Goal: Task Accomplishment & Management: Manage account settings

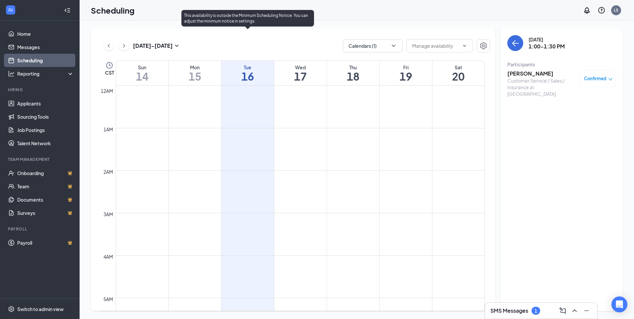
scroll to position [459, 0]
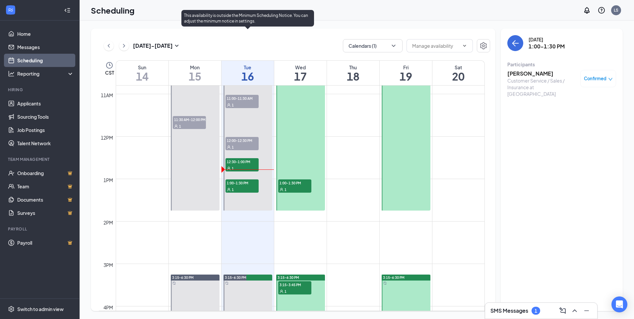
click at [248, 161] on span "12:30-1:00 PM" at bounding box center [242, 161] width 33 height 7
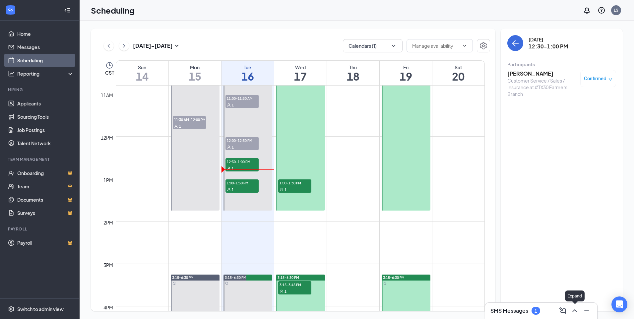
click at [574, 310] on icon "ChevronUp" at bounding box center [575, 311] width 8 height 8
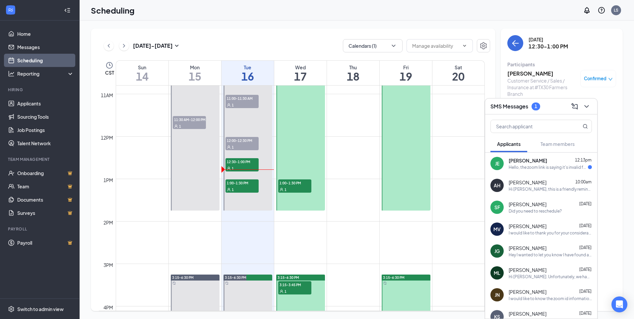
click at [546, 168] on div "Hello, the zoom link is saying it's invalid for the 12:30 interview." at bounding box center [548, 168] width 79 height 6
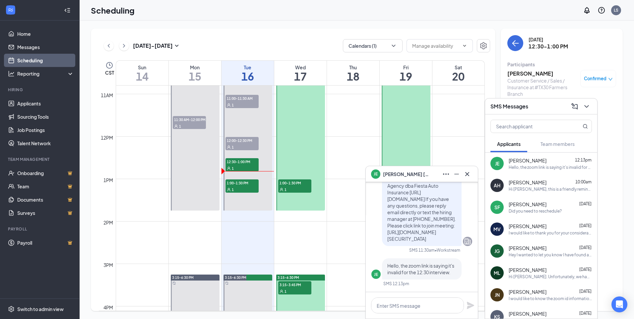
click at [592, 105] on button at bounding box center [587, 106] width 11 height 11
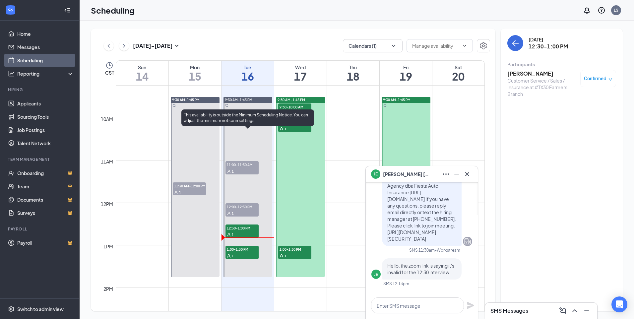
scroll to position [525, 0]
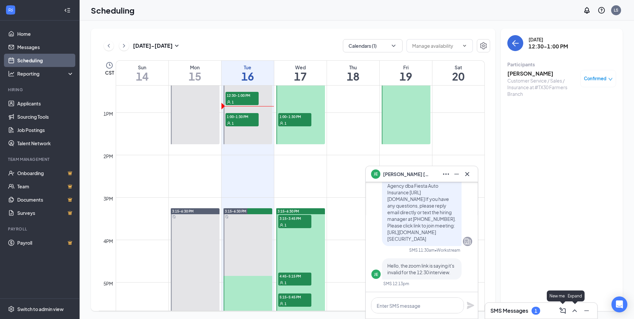
drag, startPoint x: 571, startPoint y: 309, endPoint x: 573, endPoint y: 306, distance: 3.9
click at [571, 309] on icon "ChevronUp" at bounding box center [575, 311] width 8 height 8
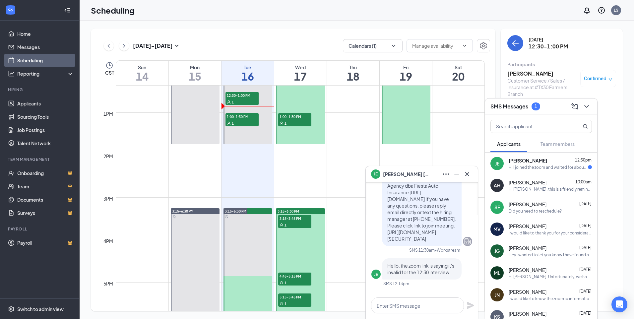
click at [546, 169] on div "Hi I joined the zoom and waited for about 20 minutes. Please let me know if any…" at bounding box center [548, 168] width 79 height 6
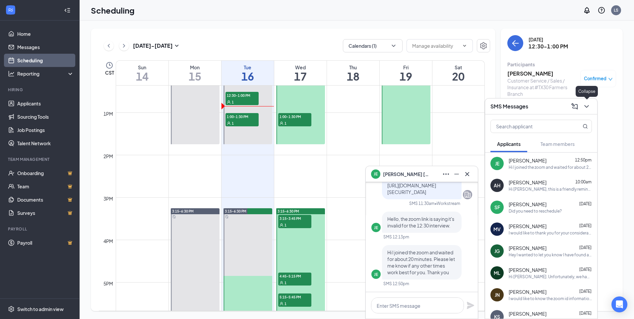
click at [583, 108] on icon "ChevronDown" at bounding box center [587, 107] width 8 height 8
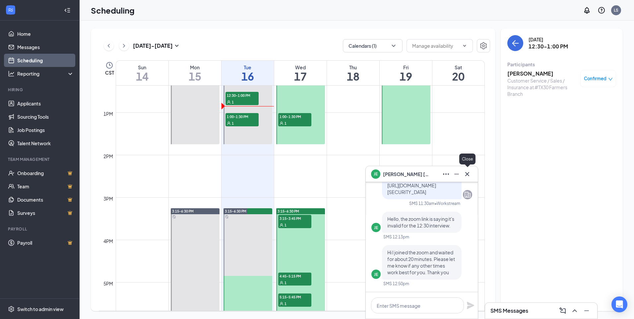
click at [472, 172] on button at bounding box center [467, 174] width 11 height 11
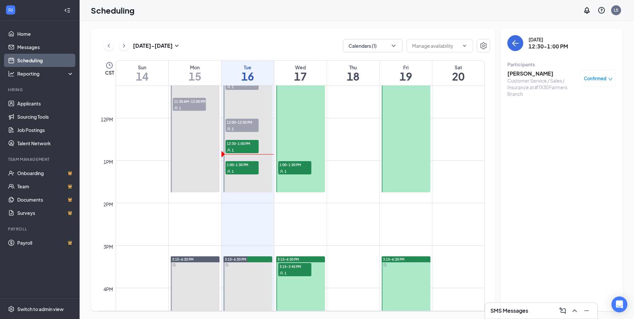
scroll to position [459, 0]
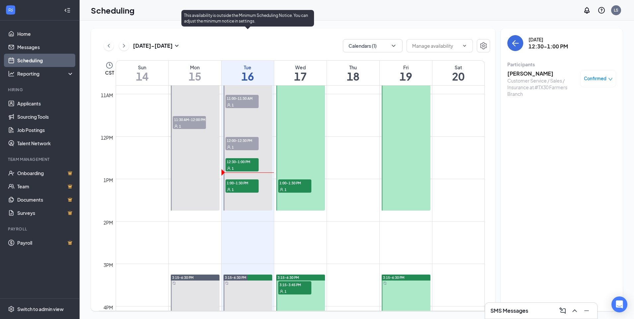
click at [254, 138] on span "12:00-12:30 PM" at bounding box center [242, 140] width 33 height 7
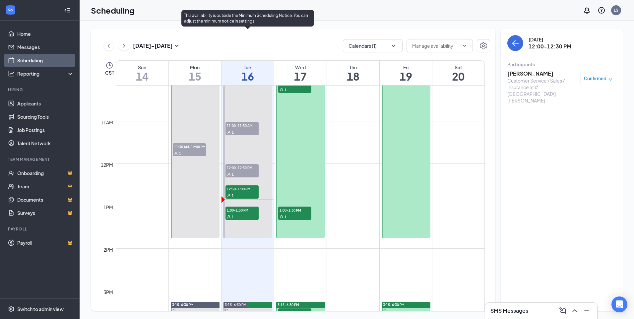
scroll to position [393, 0]
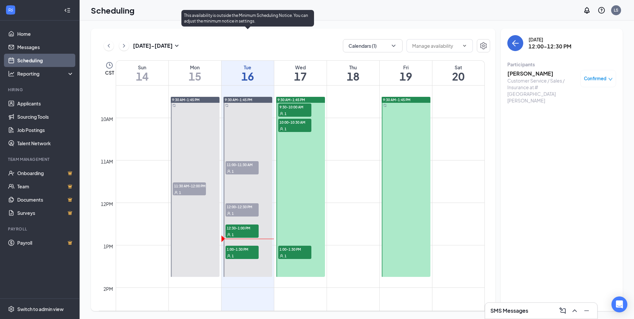
click at [244, 168] on div "1" at bounding box center [242, 171] width 33 height 7
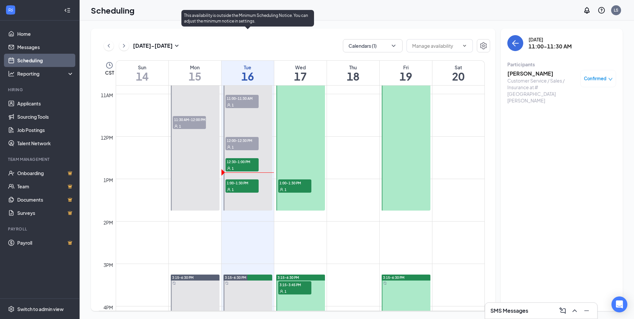
scroll to position [426, 0]
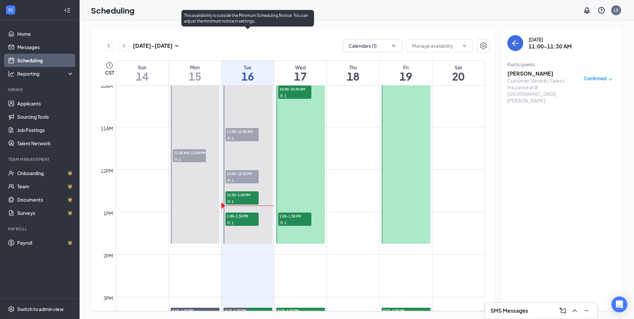
click at [244, 198] on div "1" at bounding box center [242, 201] width 33 height 7
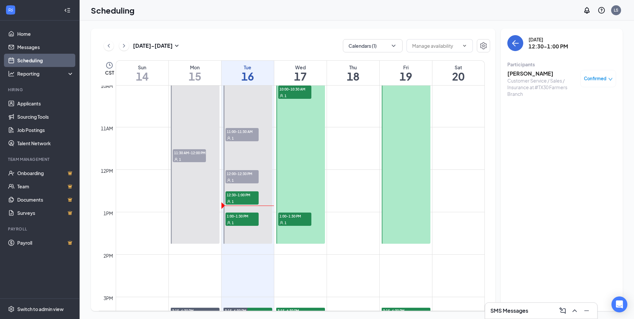
click at [553, 72] on h3 "[PERSON_NAME]" at bounding box center [543, 73] width 70 height 7
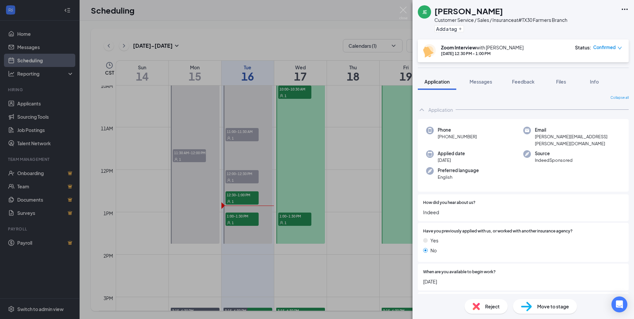
click at [409, 11] on div "[PERSON_NAME] Customer Service / Sales / Insurance at #TX30 Farmers Branch Add …" at bounding box center [317, 159] width 634 height 319
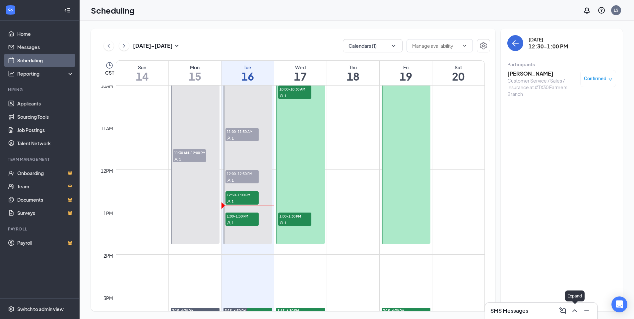
click at [576, 312] on icon "ChevronUp" at bounding box center [575, 311] width 8 height 8
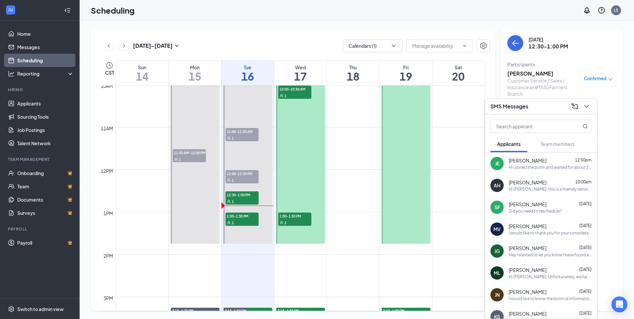
click at [542, 166] on div "Hi I joined the zoom and waited for about 20 minutes. Please let me know if any…" at bounding box center [550, 168] width 83 height 6
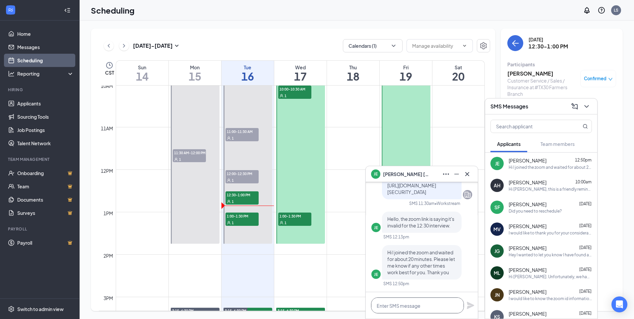
click at [412, 304] on textarea at bounding box center [417, 306] width 93 height 16
type textarea "H"
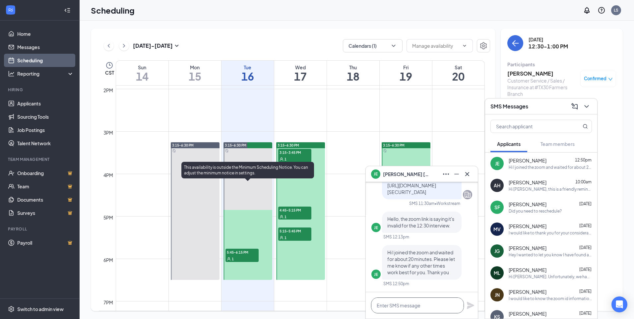
scroll to position [592, 0]
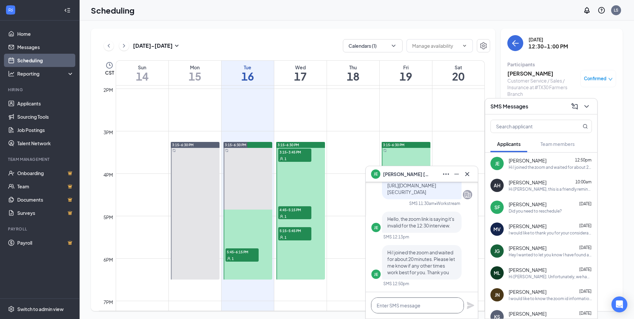
click at [402, 309] on textarea at bounding box center [417, 306] width 93 height 16
click at [421, 307] on textarea "Hello" at bounding box center [417, 306] width 93 height 16
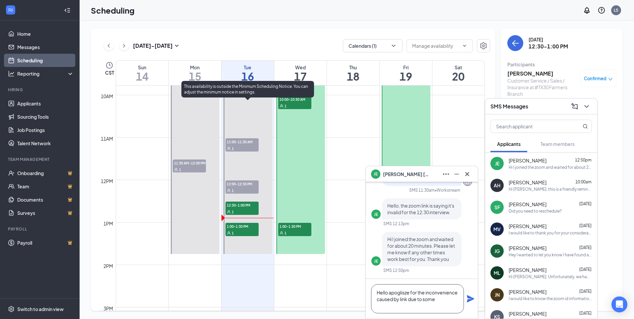
scroll to position [393, 0]
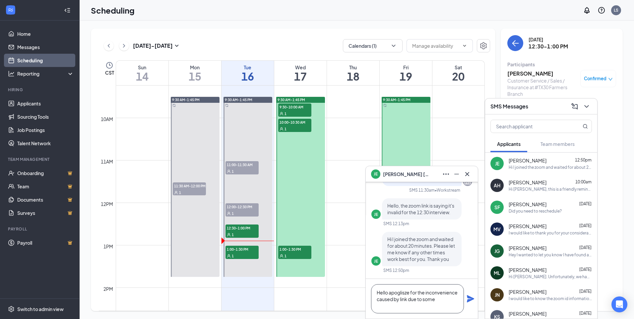
type textarea "Hello apoglisze for the inconvenience caused by link due to some"
click at [398, 308] on textarea "Hello apoglisze for the inconvenience caused by link due to some" at bounding box center [417, 298] width 93 height 29
drag, startPoint x: 401, startPoint y: 294, endPoint x: 395, endPoint y: 308, distance: 15.2
click at [395, 311] on textarea "Hello apoglisze for the inconvenience caused by link due to some" at bounding box center [417, 298] width 93 height 29
click at [402, 291] on textarea "Hello apoglisze for the inconvenience caused by link due to some" at bounding box center [417, 298] width 93 height 29
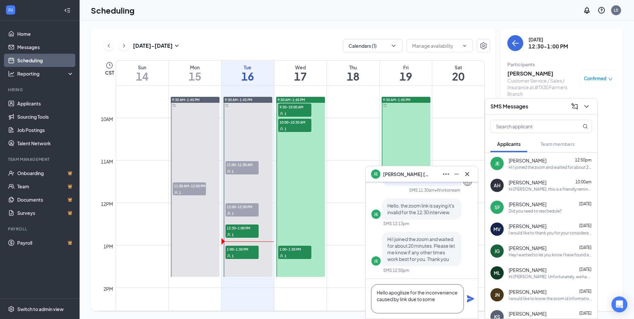
click at [404, 294] on textarea "Hello apoglisze for the inconvenience caused by link due to some" at bounding box center [417, 298] width 93 height 29
click at [409, 293] on textarea "Hello appoglixe for the inconvenience caused by link due to some" at bounding box center [417, 298] width 93 height 29
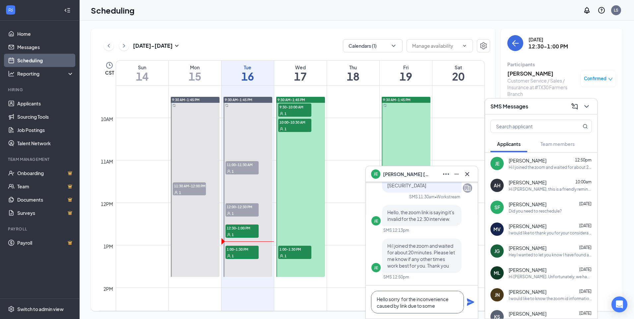
click at [439, 307] on textarea "Hello sorry for the inconvenience caused by link due to some" at bounding box center [417, 302] width 93 height 23
click at [446, 305] on textarea "Hello sorry for the inconvenience caused by link due to some" at bounding box center [417, 302] width 93 height 23
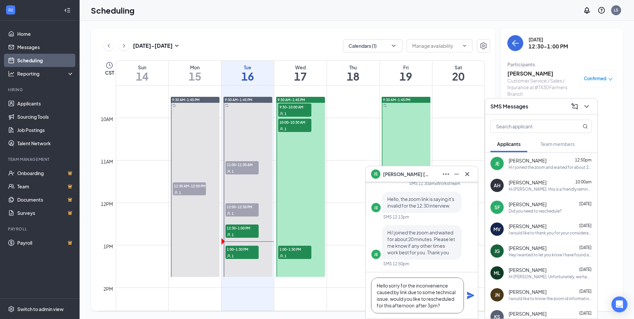
click at [441, 307] on textarea "Hello sorry for the inconvenience caused by link due to some technical issue, w…" at bounding box center [417, 296] width 93 height 36
click at [431, 307] on textarea "Hello sorry for the inconvenience caused by link due to some technical issue, w…" at bounding box center [417, 296] width 93 height 36
click at [448, 306] on textarea "Hello sorry for the inconvenience caused by link due to some technical issue, w…" at bounding box center [417, 296] width 93 height 36
click at [409, 301] on textarea "Hello sorry for the inconvenience caused by link due to some technical issue, w…" at bounding box center [417, 296] width 93 height 36
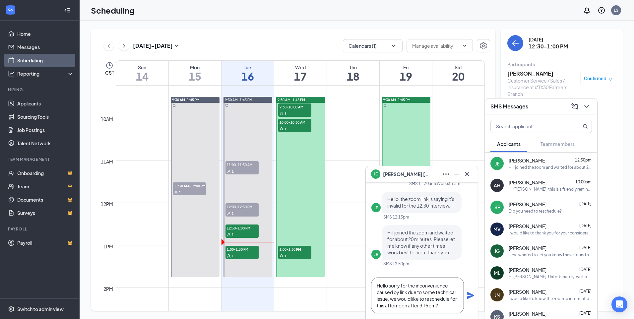
click at [409, 306] on textarea "Hello sorry for the inconvenience caused by link due to some technical issue, w…" at bounding box center [417, 296] width 93 height 36
click at [445, 307] on textarea "Hello sorry for the inconvenience caused by link due to some technical issue, w…" at bounding box center [417, 296] width 93 height 36
type textarea "Hello sorry for the inconvenience caused by link due to some technical issue, w…"
click at [433, 306] on textarea "Hello sorry for the inconvenience caused by link due to some technical issue, w…" at bounding box center [417, 296] width 93 height 36
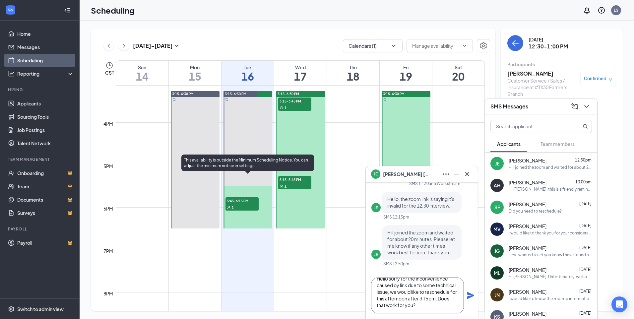
scroll to position [492, 0]
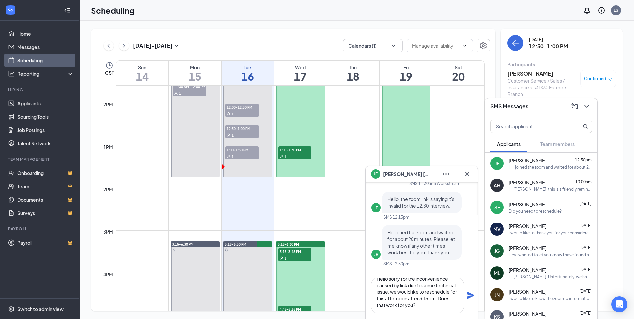
click at [470, 296] on icon "Plane" at bounding box center [470, 295] width 7 height 7
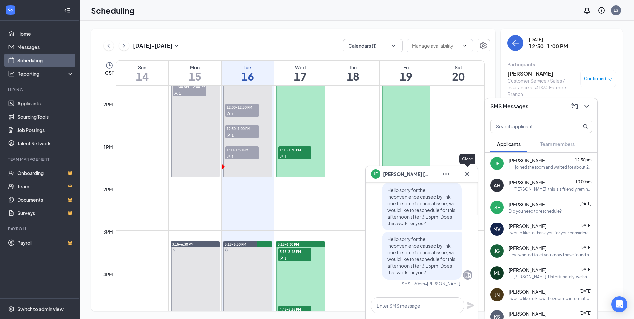
click at [470, 176] on icon "Cross" at bounding box center [468, 174] width 8 height 8
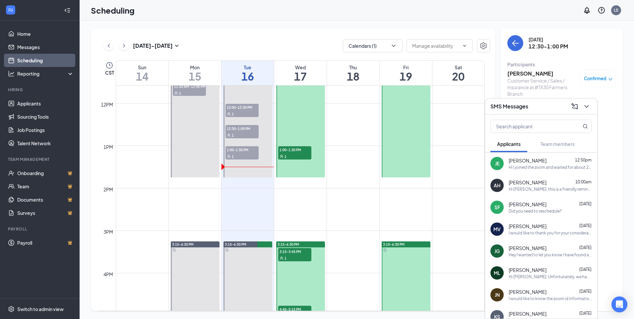
drag, startPoint x: 543, startPoint y: 166, endPoint x: 548, endPoint y: 167, distance: 5.0
click at [543, 166] on div "Hi I joined the zoom and waited for about 20 minutes. Please let me know if any…" at bounding box center [550, 168] width 83 height 6
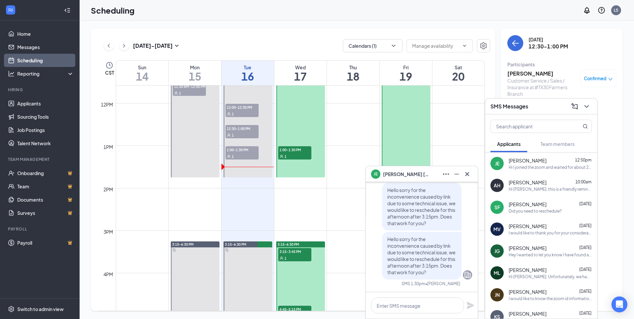
click at [551, 185] on div "[PERSON_NAME] 10:00am" at bounding box center [550, 182] width 83 height 7
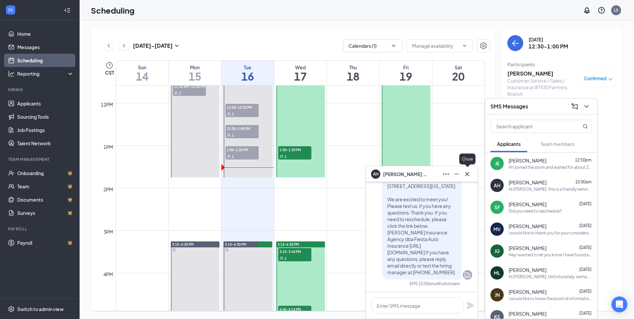
click at [471, 176] on icon "Cross" at bounding box center [468, 174] width 8 height 8
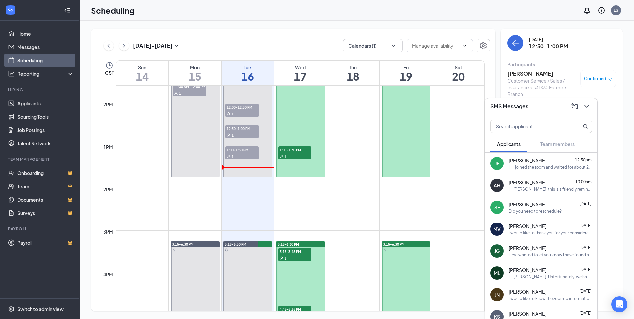
click at [587, 109] on icon "ChevronDown" at bounding box center [587, 107] width 8 height 8
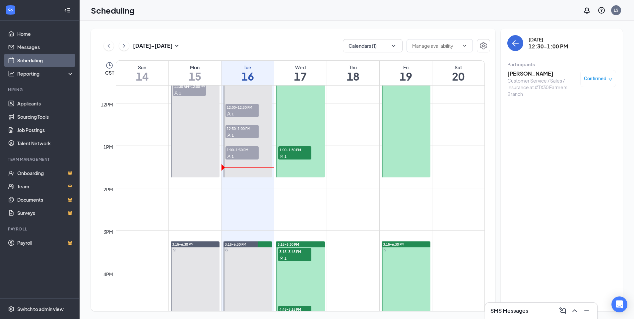
click at [248, 147] on span "1:00-1:30 PM" at bounding box center [242, 149] width 33 height 7
click at [543, 72] on h3 "[PERSON_NAME]" at bounding box center [543, 73] width 70 height 7
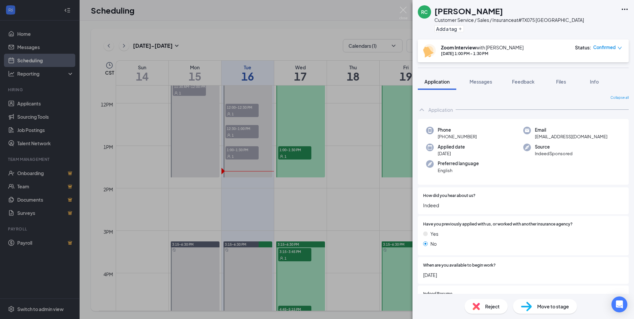
click at [258, 169] on div "RC [PERSON_NAME] Customer Service / Sales / Insurance at #TX075 Lancaster Add a…" at bounding box center [317, 159] width 634 height 319
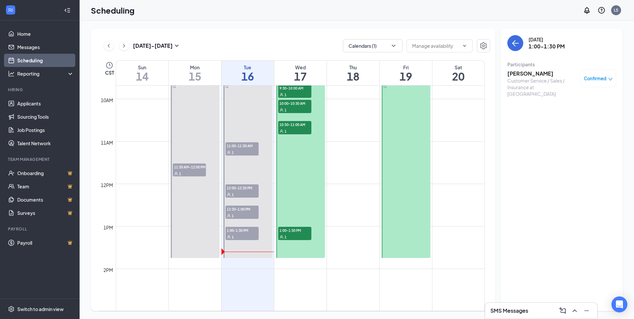
scroll to position [393, 0]
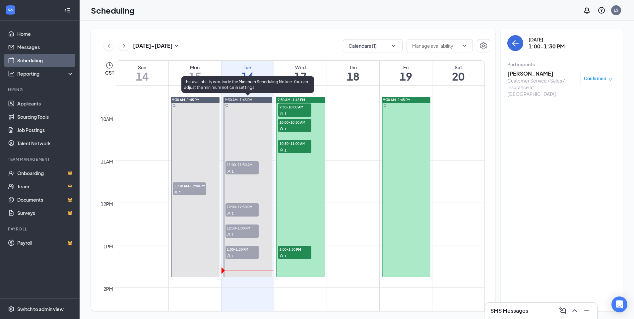
click at [246, 234] on div "1" at bounding box center [242, 234] width 33 height 7
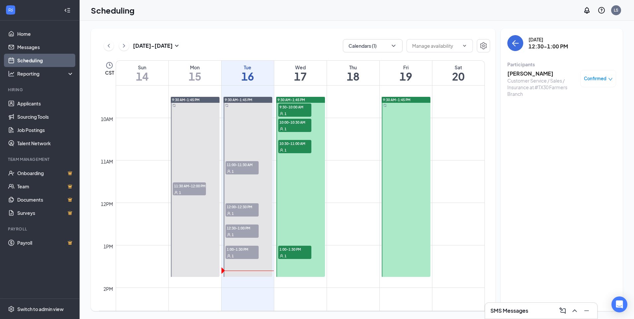
click at [592, 85] on div "Confirmed" at bounding box center [599, 78] width 36 height 17
click at [593, 76] on span "Confirmed" at bounding box center [595, 78] width 23 height 7
click at [587, 98] on span "Request Reschedule" at bounding box center [583, 97] width 45 height 7
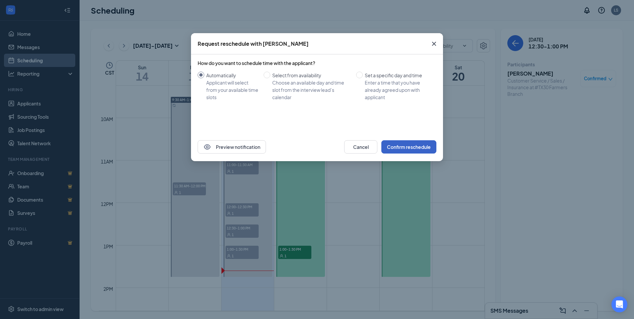
click at [420, 144] on button "Confirm reschedule" at bounding box center [409, 146] width 55 height 13
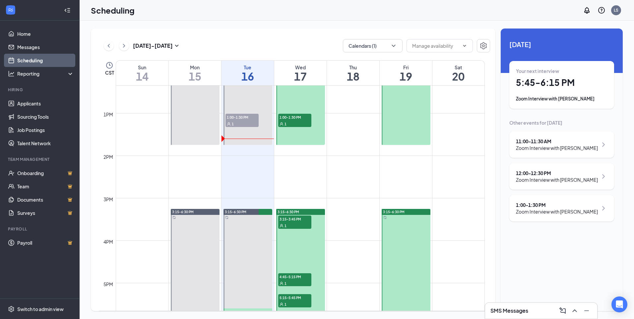
scroll to position [525, 0]
click at [572, 310] on icon "ChevronUp" at bounding box center [575, 311] width 8 height 8
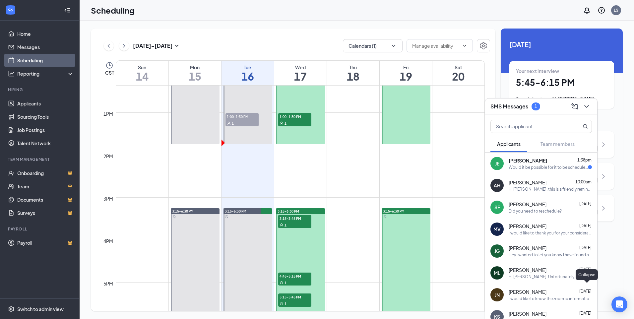
click at [541, 168] on div "Would it be possible for it to be scheduled for [DATE] from 12pm-3pm" at bounding box center [548, 168] width 79 height 6
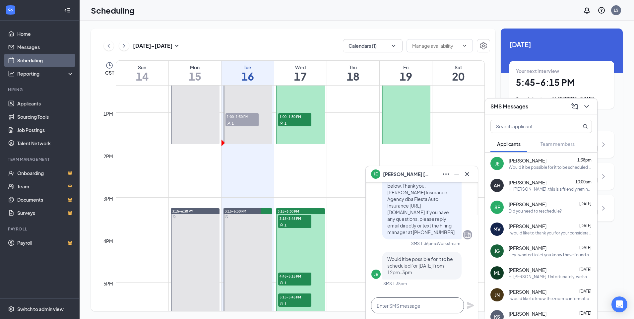
click at [426, 307] on textarea at bounding box center [417, 306] width 93 height 16
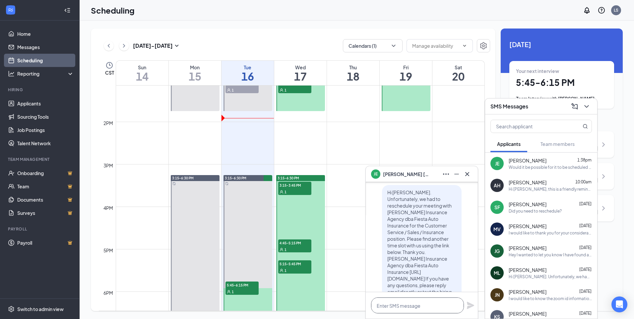
scroll to position [0, 0]
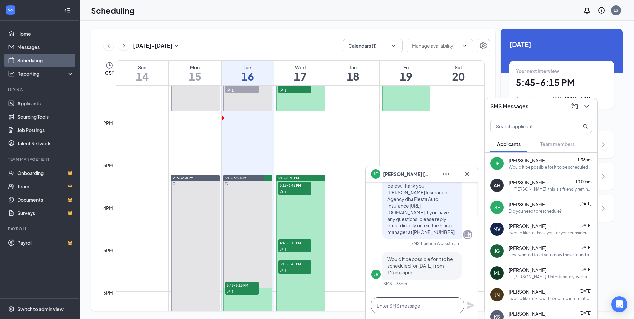
click at [412, 310] on textarea at bounding box center [417, 306] width 93 height 16
type textarea "Unfornutnaly"
drag, startPoint x: 393, startPoint y: 306, endPoint x: 407, endPoint y: 299, distance: 15.9
click at [407, 299] on textarea "Unfornutnaly" at bounding box center [417, 306] width 93 height 16
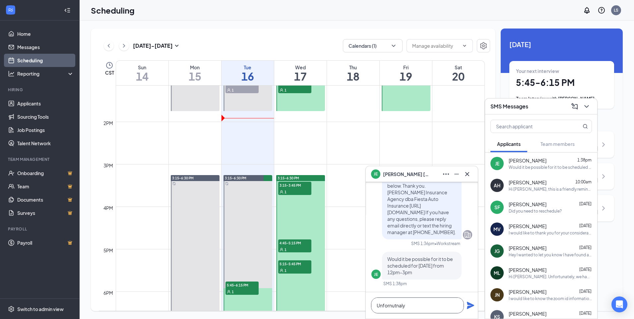
click at [407, 300] on textarea "Unfornutnaly" at bounding box center [417, 306] width 93 height 16
click at [397, 308] on textarea "Unfornutnaly" at bounding box center [417, 306] width 93 height 16
type textarea "Unforantelyt"
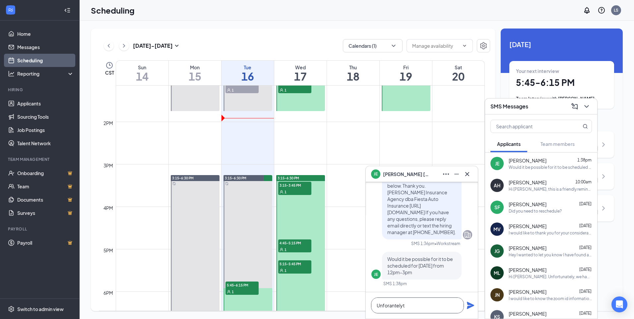
drag, startPoint x: 397, startPoint y: 305, endPoint x: 410, endPoint y: 306, distance: 13.6
click at [412, 305] on textarea "Unforantelyt" at bounding box center [417, 306] width 93 height 16
click at [404, 305] on textarea "Unforantelyt" at bounding box center [417, 306] width 93 height 16
click at [436, 305] on textarea "Unfortunately, due to da" at bounding box center [417, 306] width 93 height 16
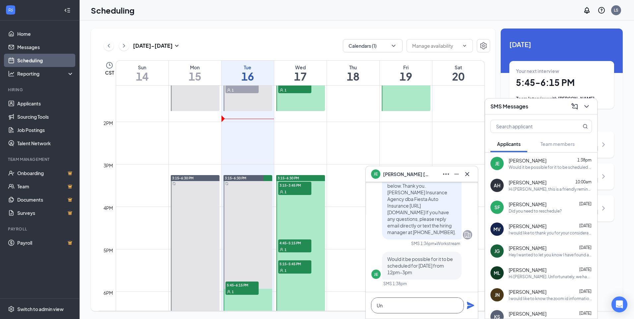
type textarea "U"
type textarea "W"
type textarea "s"
type textarea "S"
drag, startPoint x: 589, startPoint y: 105, endPoint x: 535, endPoint y: 140, distance: 64.4
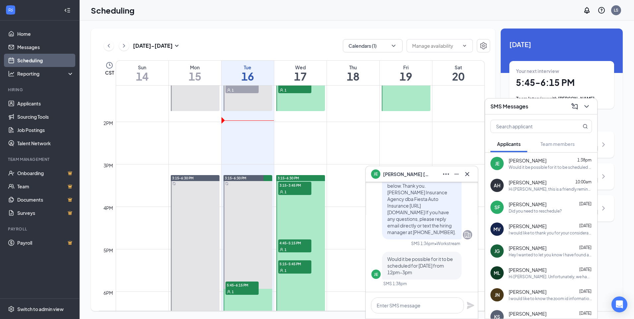
click at [589, 105] on icon "ChevronDown" at bounding box center [587, 107] width 8 height 8
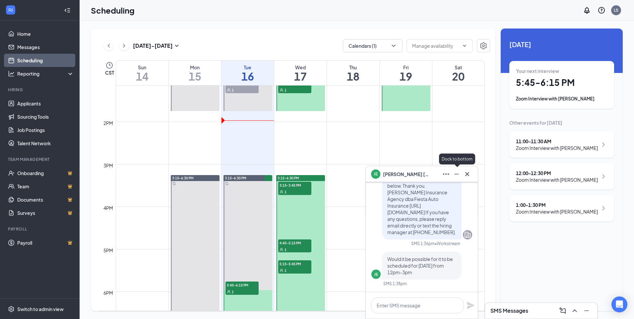
click at [458, 176] on icon "Minimize" at bounding box center [457, 174] width 8 height 8
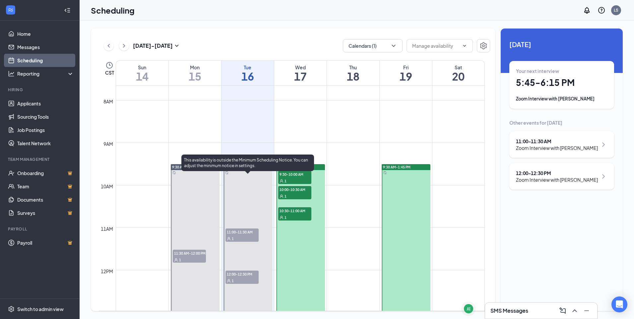
scroll to position [426, 0]
